Goal: Use online tool/utility

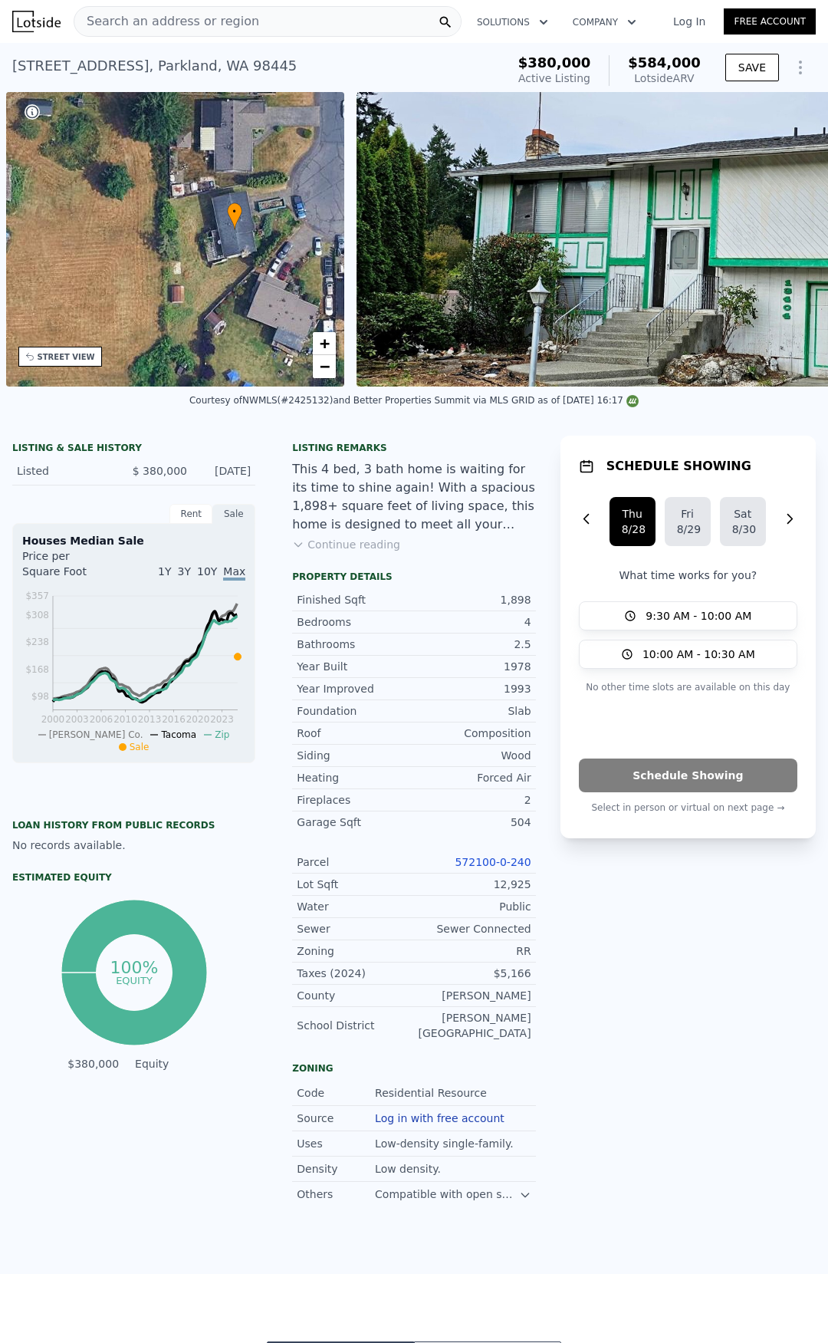
scroll to position [0, 357]
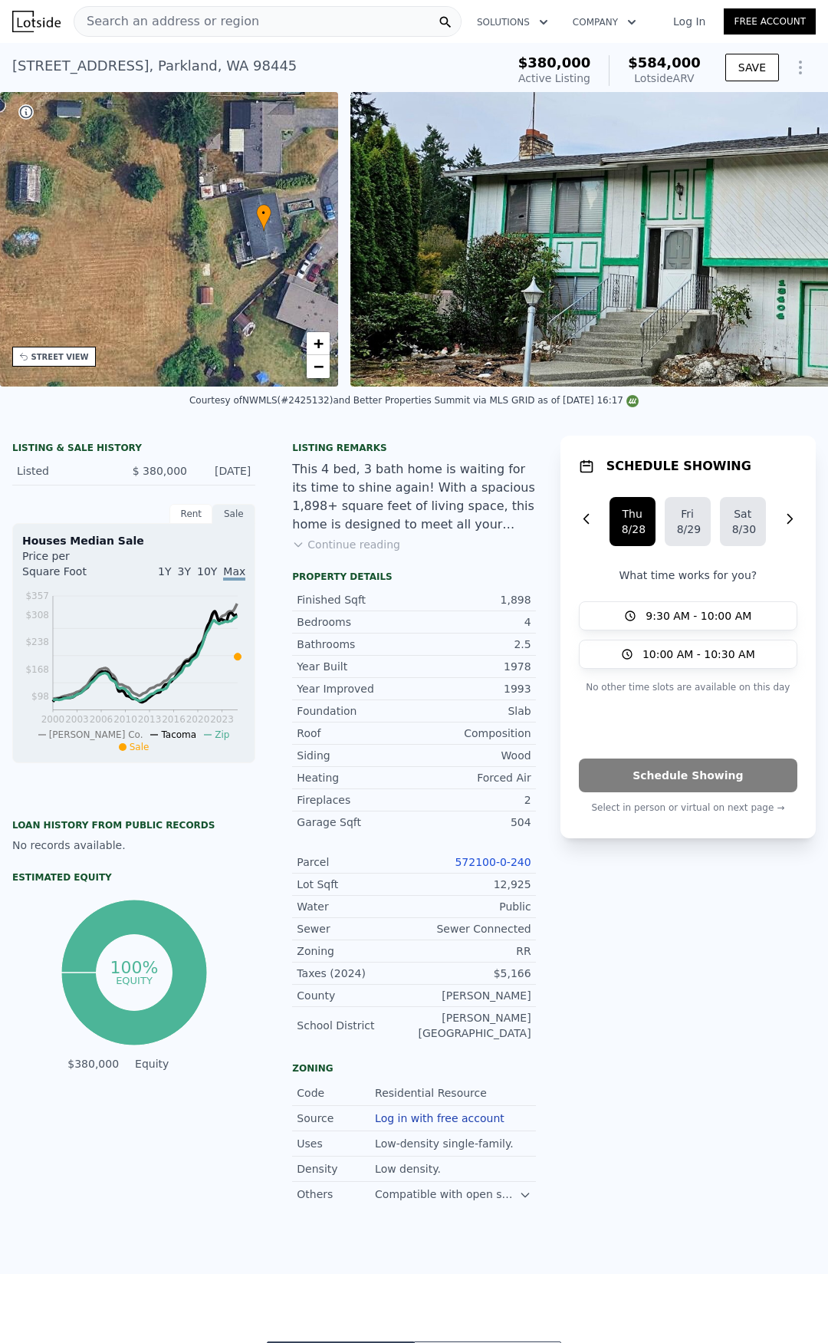
drag, startPoint x: 521, startPoint y: 298, endPoint x: 617, endPoint y: 289, distance: 97.0
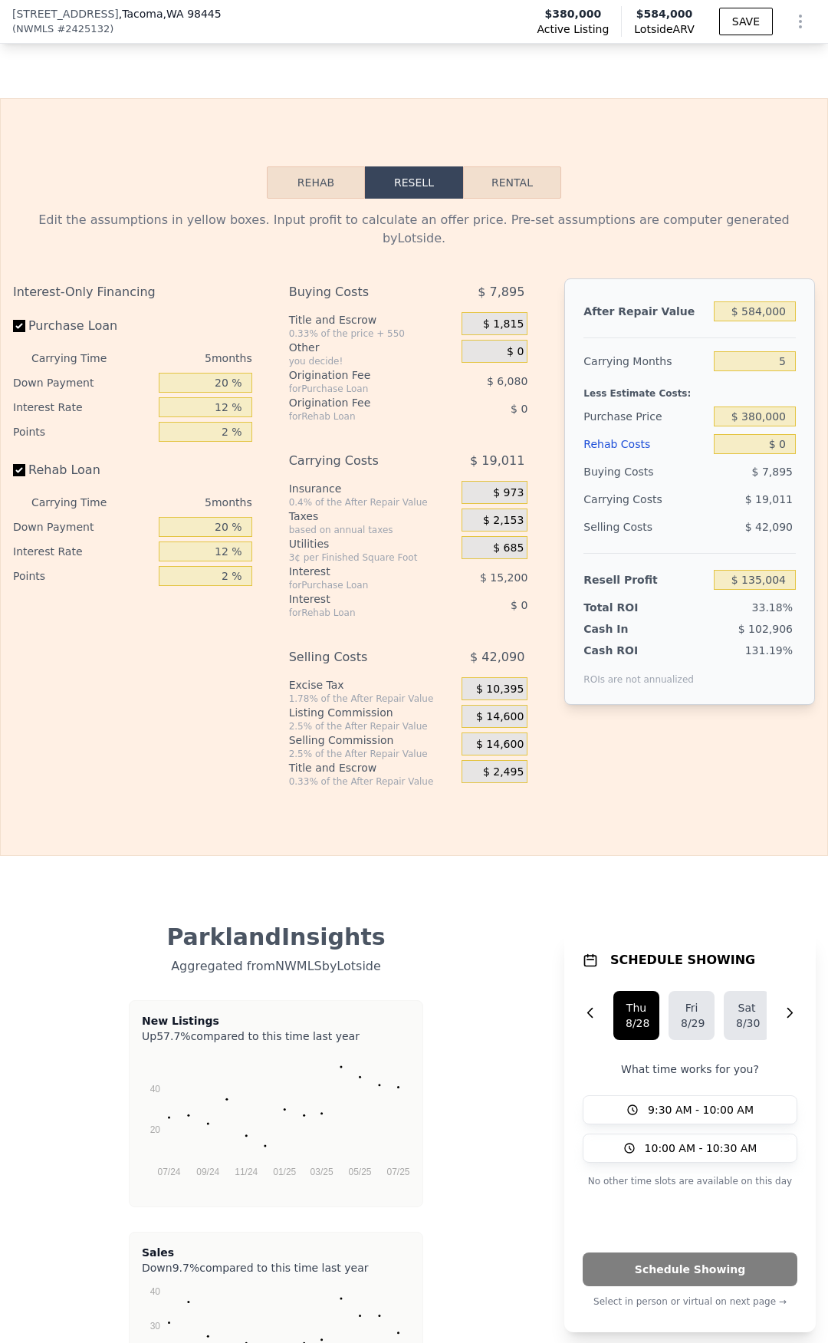
scroll to position [2219, 0]
drag, startPoint x: 750, startPoint y: 446, endPoint x: 800, endPoint y: 448, distance: 49.9
click at [799, 446] on div "After Repair Value $ 584,000 Carrying Months 5 Less Estimate Costs: Purchase Pr…" at bounding box center [690, 490] width 251 height 426
type input "$ 7"
type input "$ 134,997"
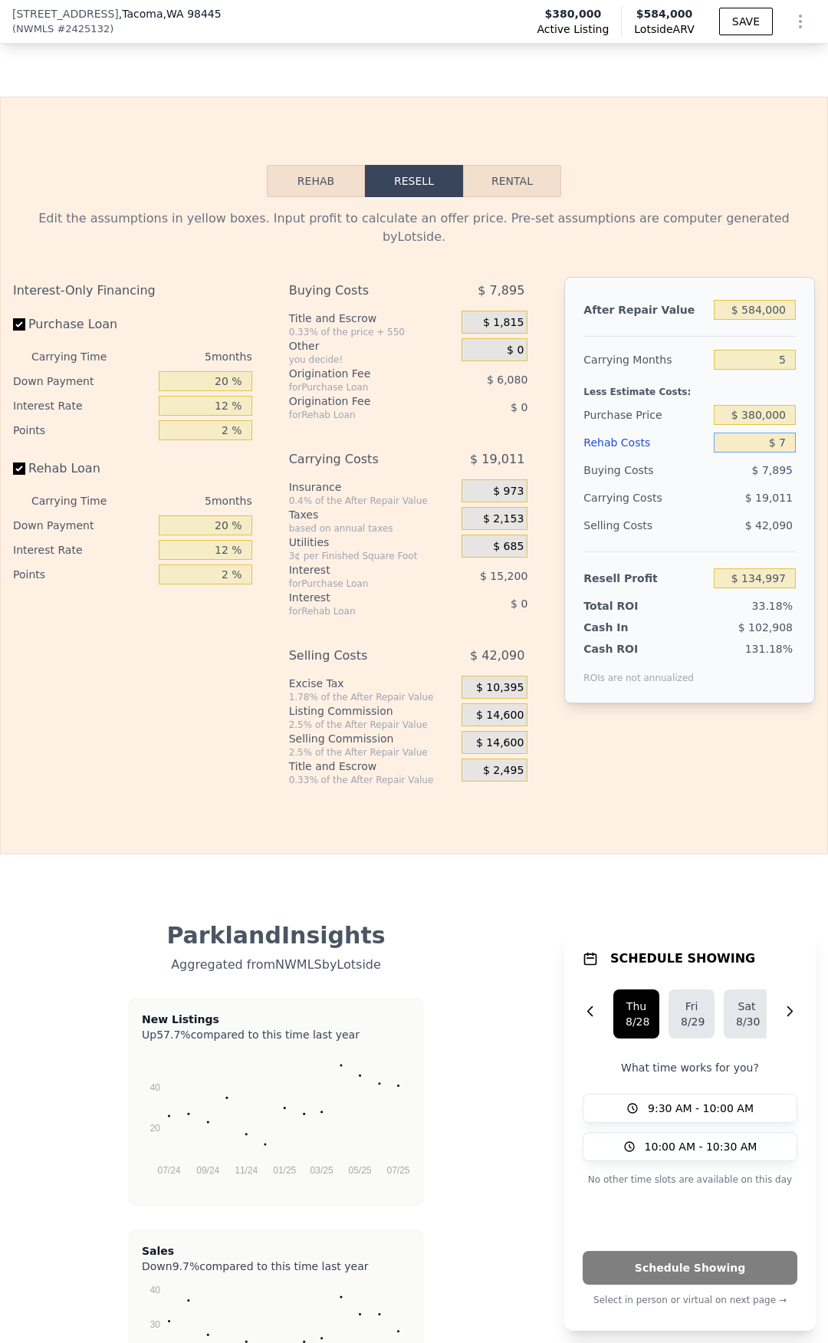
type input "$ 75"
type input "$ 134,923"
type input "$ 750"
type input "$ 134,212"
type input "$ 7,500"
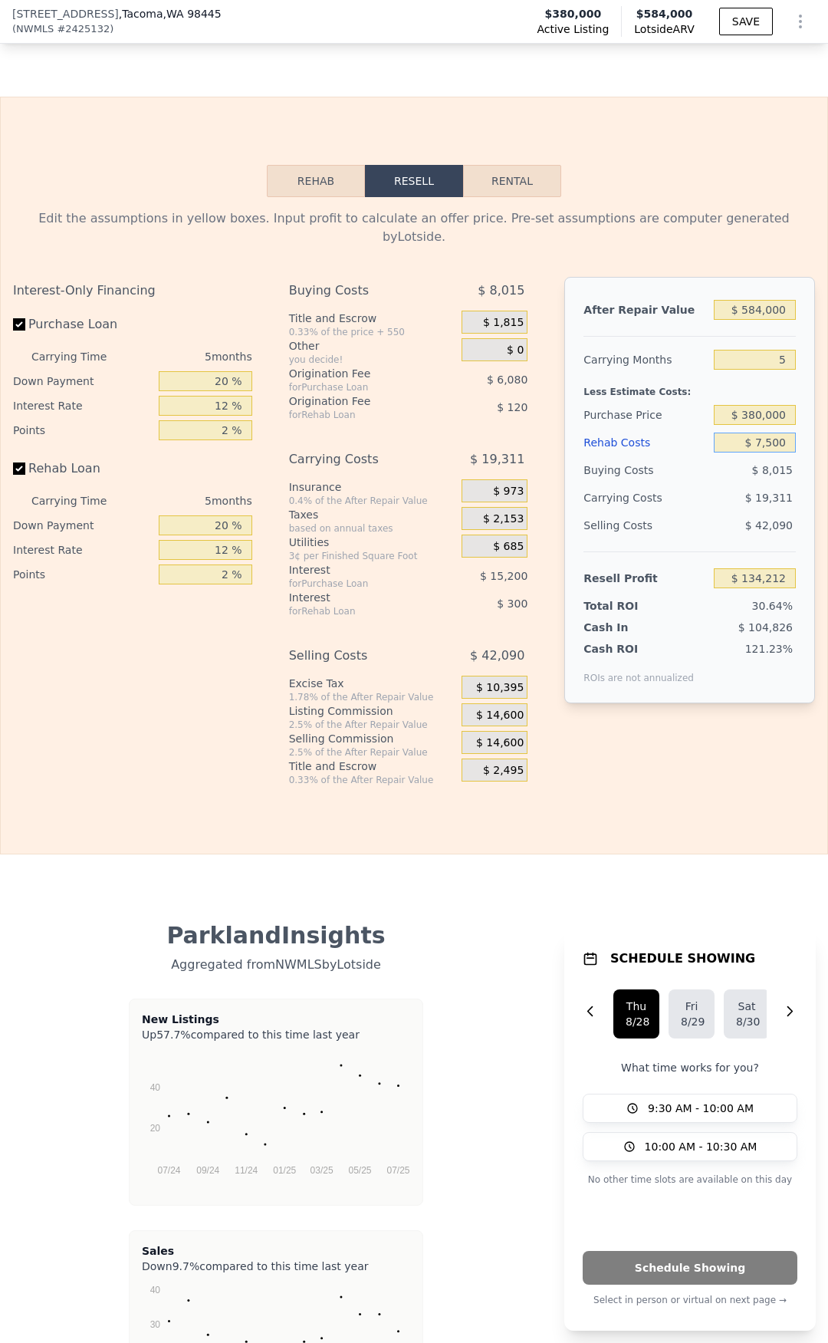
type input "$ 127,084"
type input "$ 75,000"
type input "$ 55,804"
type input "$ 750,000"
type input "-$ 656,996"
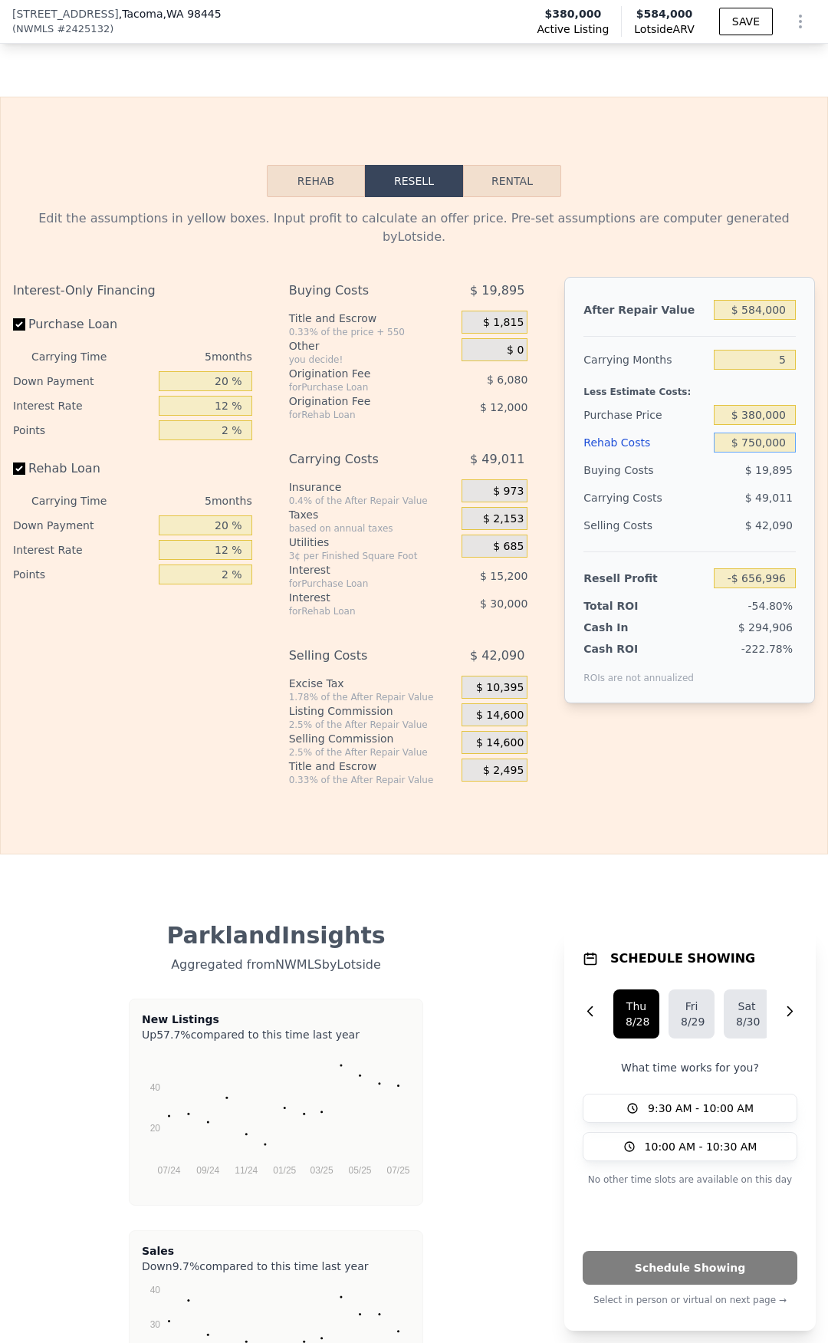
type input "$ 75,000"
type input "$ 55,804"
type input "$ 75,000"
click at [715, 762] on div "After Repair Value $ 584,000 Carrying Months 5 Less Estimate Costs: Purchase Pr…" at bounding box center [690, 519] width 251 height 485
drag, startPoint x: 758, startPoint y: 372, endPoint x: 788, endPoint y: 370, distance: 30.0
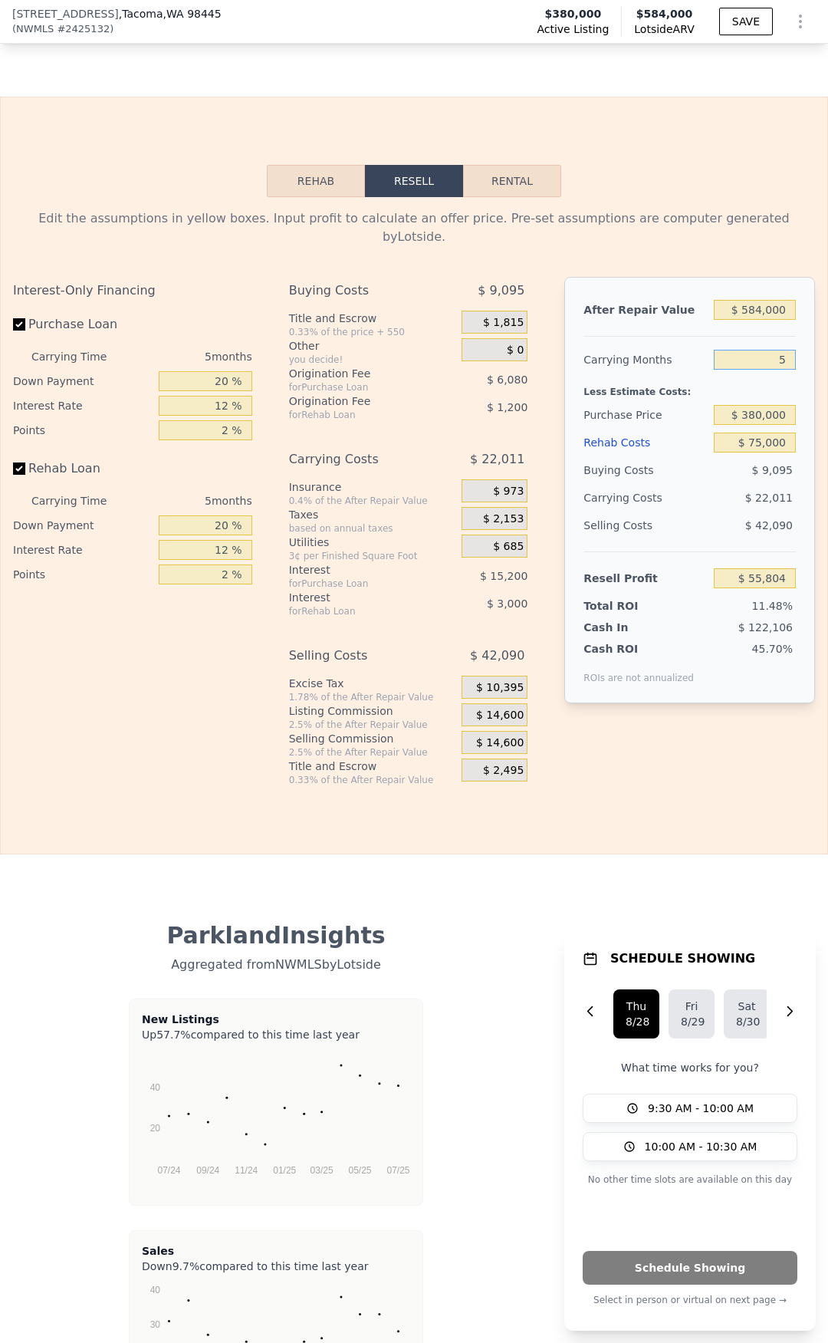
click at [788, 370] on div "After Repair Value $ 584,000 Carrying Months 5 Less Estimate Costs: Purchase Pr…" at bounding box center [690, 490] width 251 height 426
type input "3"
type input "$ 64,608"
click at [680, 746] on div "After Repair Value $ 584,000 Carrying Months 3 Less Estimate Costs: Purchase Pr…" at bounding box center [690, 519] width 251 height 485
type input "5"
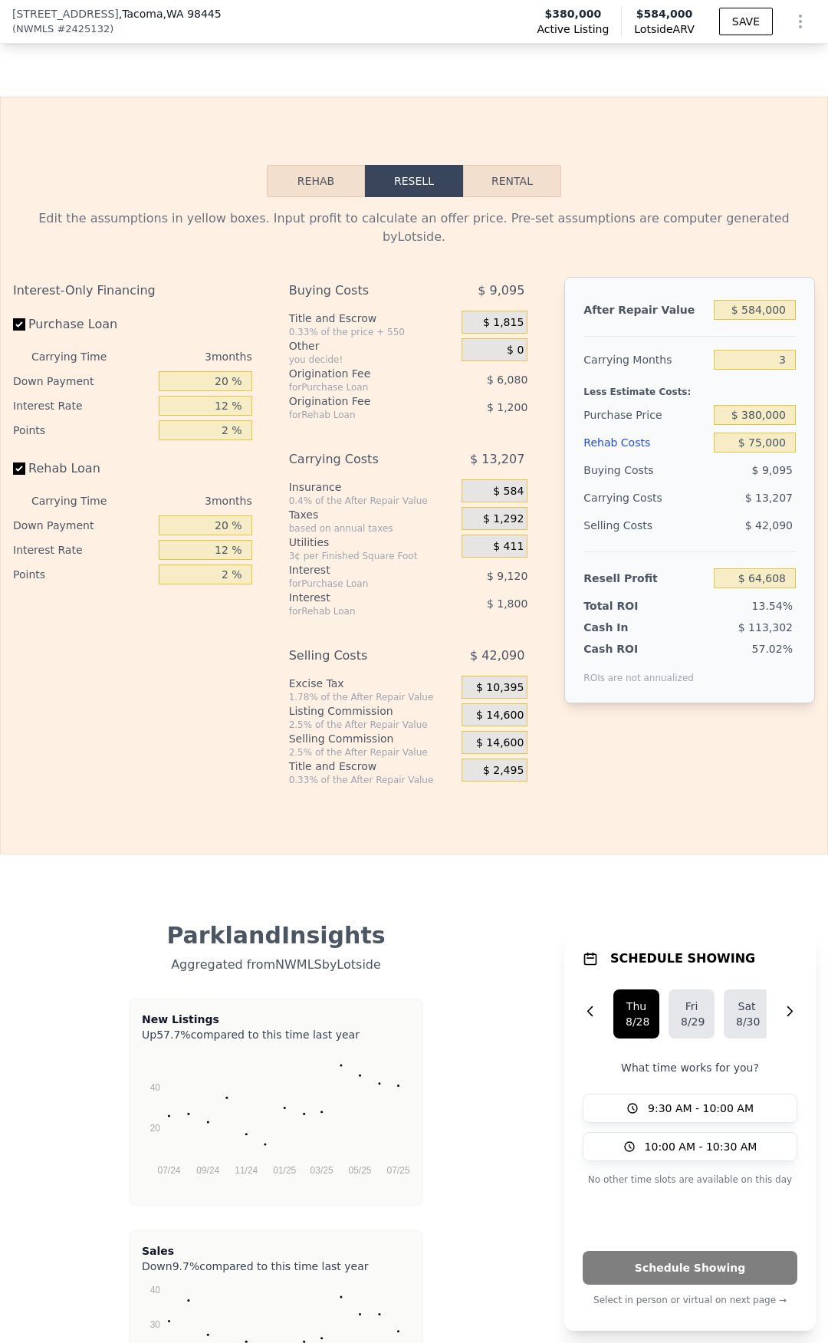
type input "$ 0"
type input "$ 135,004"
